Goal: Task Accomplishment & Management: Complete application form

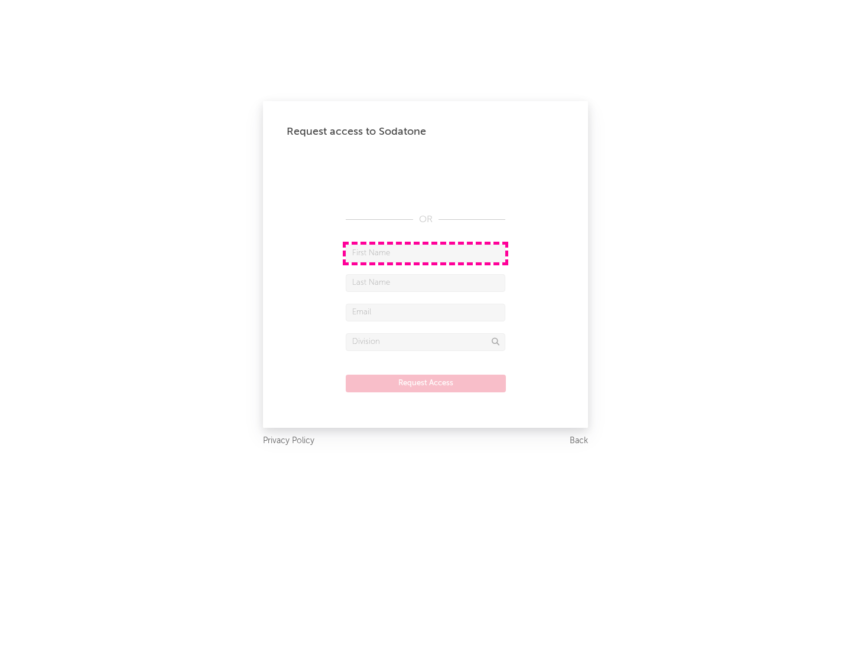
click at [426, 253] on input "text" at bounding box center [426, 254] width 160 height 18
type input "[PERSON_NAME]"
click at [426, 283] on input "text" at bounding box center [426, 283] width 160 height 18
type input "[PERSON_NAME]"
click at [426, 312] on input "text" at bounding box center [426, 313] width 160 height 18
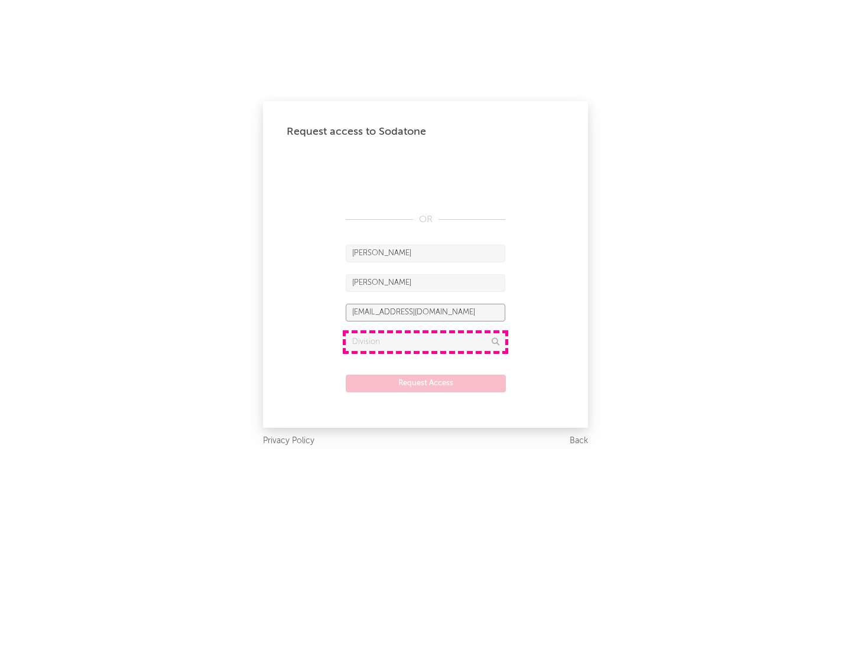
type input "[EMAIL_ADDRESS][DOMAIN_NAME]"
click at [426, 342] on input "text" at bounding box center [426, 342] width 160 height 18
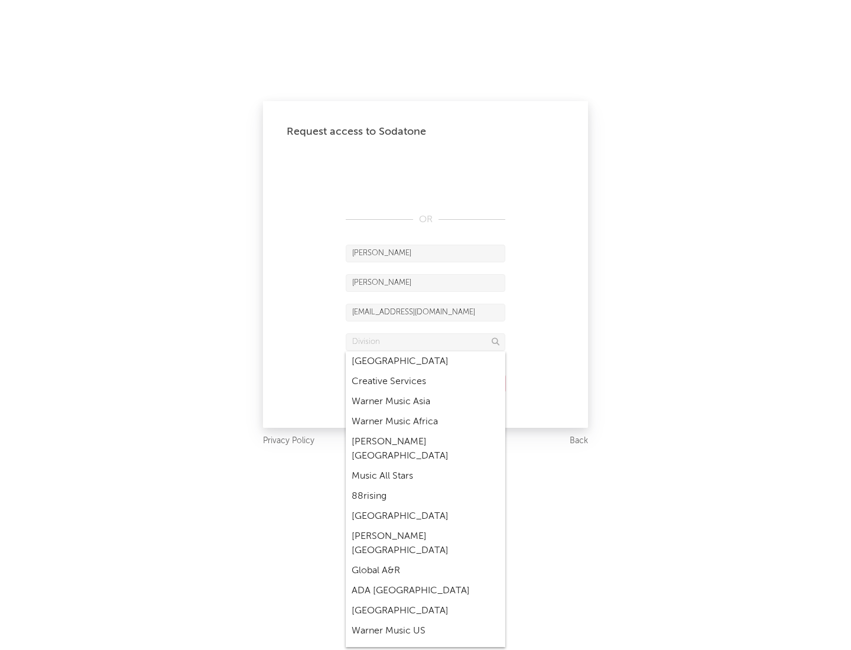
click at [426, 466] on div "Music All Stars" at bounding box center [426, 476] width 160 height 20
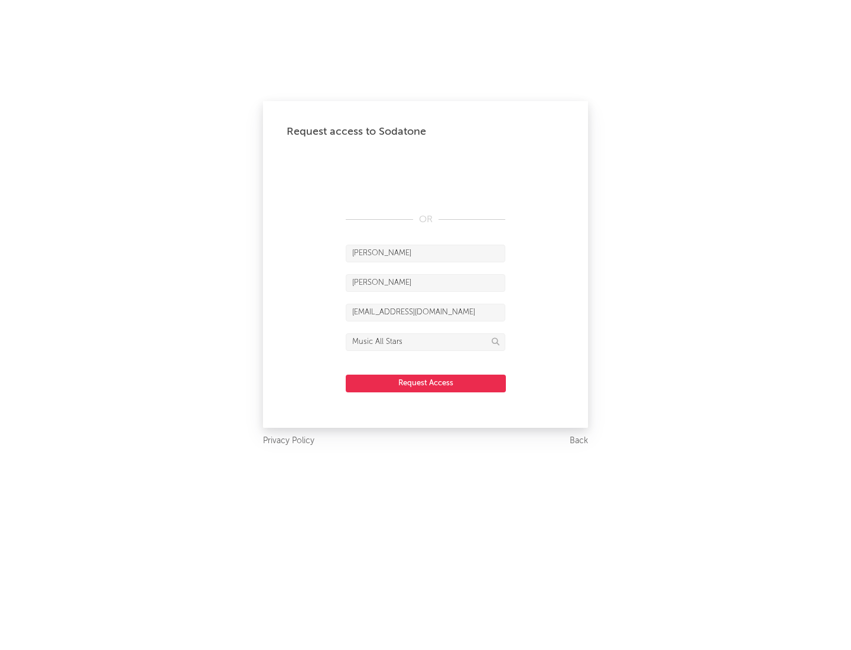
type input "Music All Stars"
click at [426, 383] on button "Request Access" at bounding box center [426, 384] width 160 height 18
